Goal: Understand process/instructions

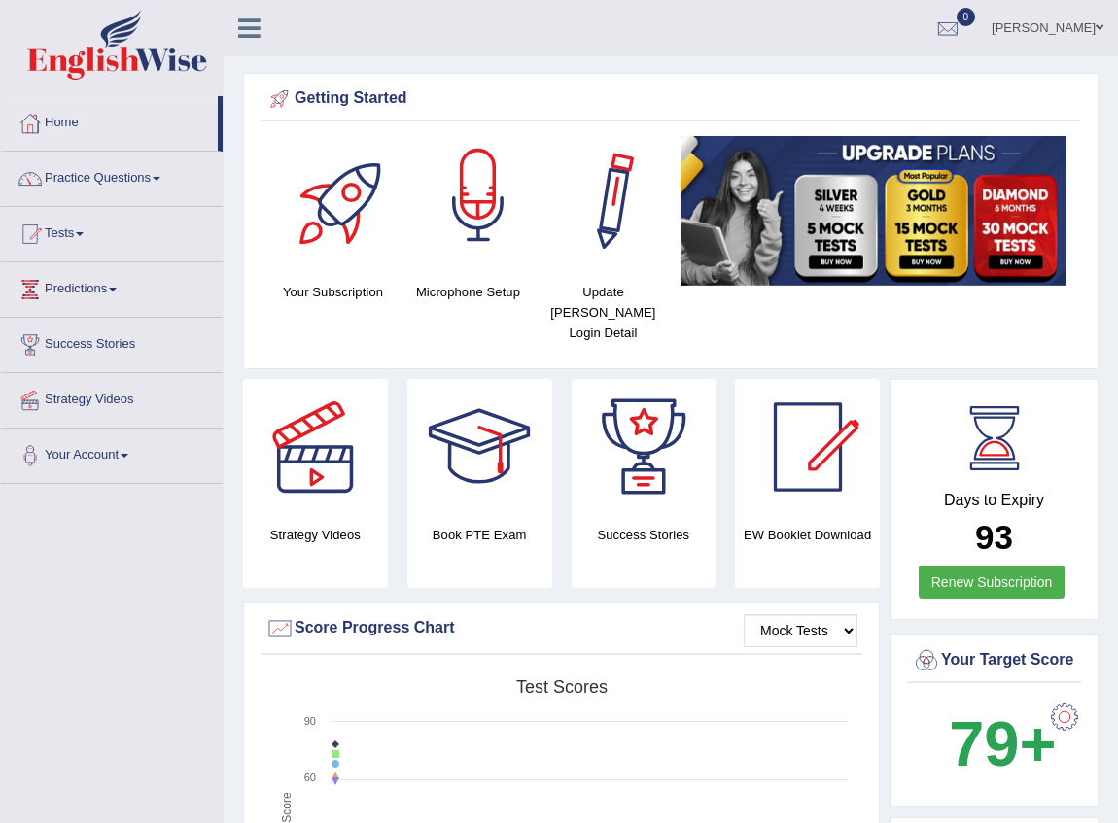
drag, startPoint x: 515, startPoint y: 100, endPoint x: 492, endPoint y: 146, distance: 51.3
click at [500, 137] on div "Getting Started Your Subscription Microphone Setup Update [PERSON_NAME] Login D…" at bounding box center [670, 221] width 855 height 297
click at [492, 143] on div at bounding box center [478, 204] width 136 height 136
click at [490, 146] on div at bounding box center [478, 204] width 136 height 136
